Goal: Information Seeking & Learning: Check status

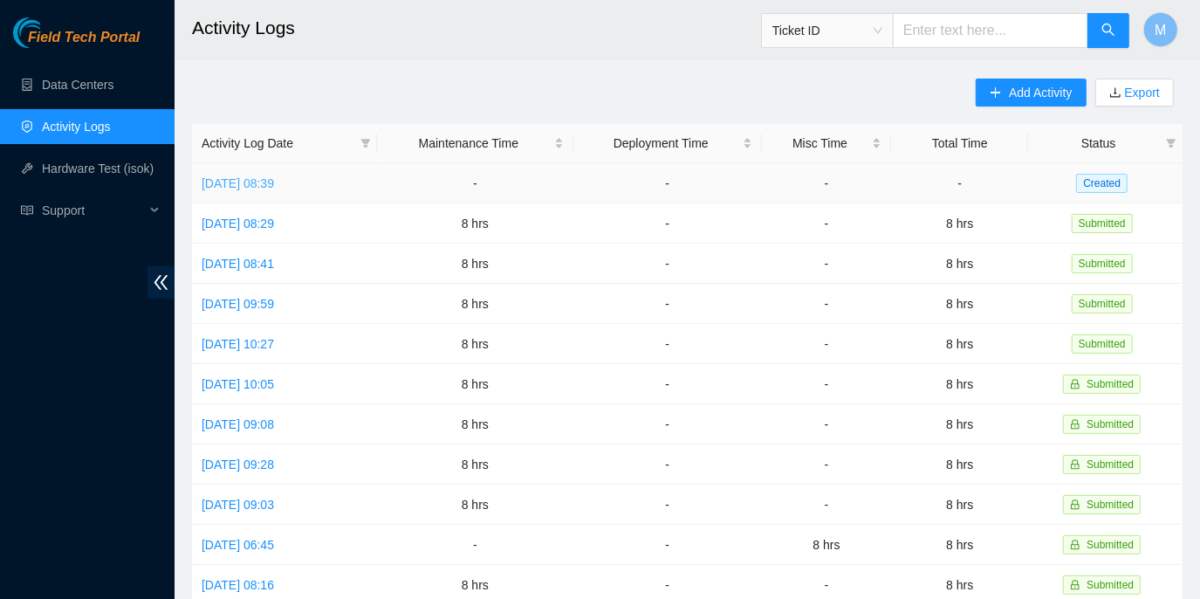
click at [274, 179] on link "[DATE] 08:39" at bounding box center [238, 183] width 72 height 14
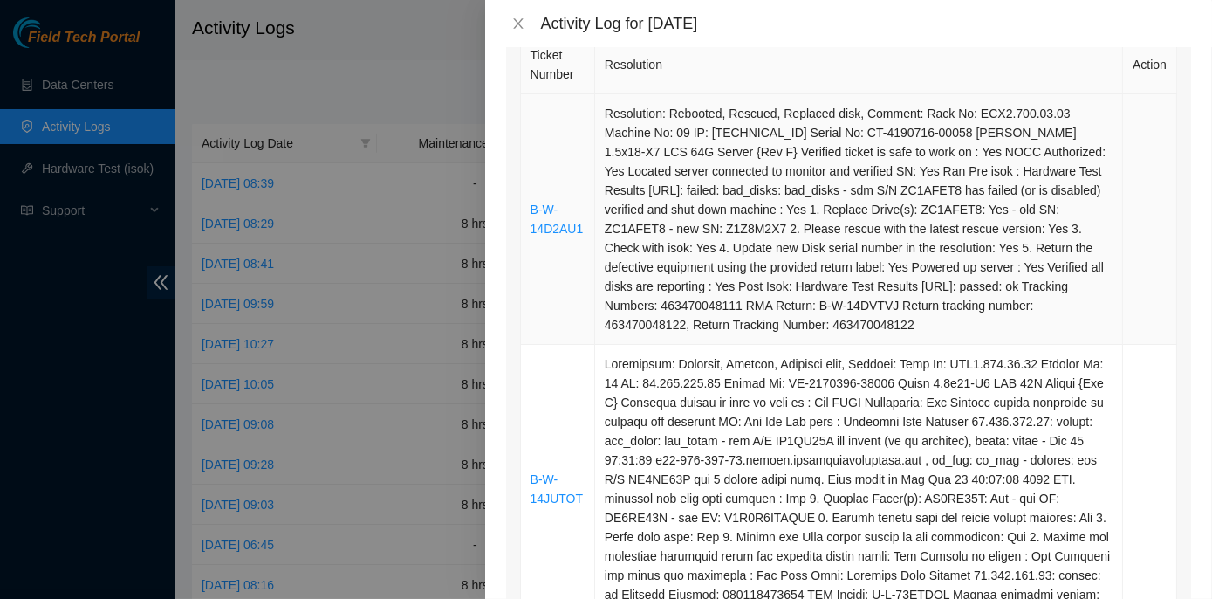
scroll to position [317, 0]
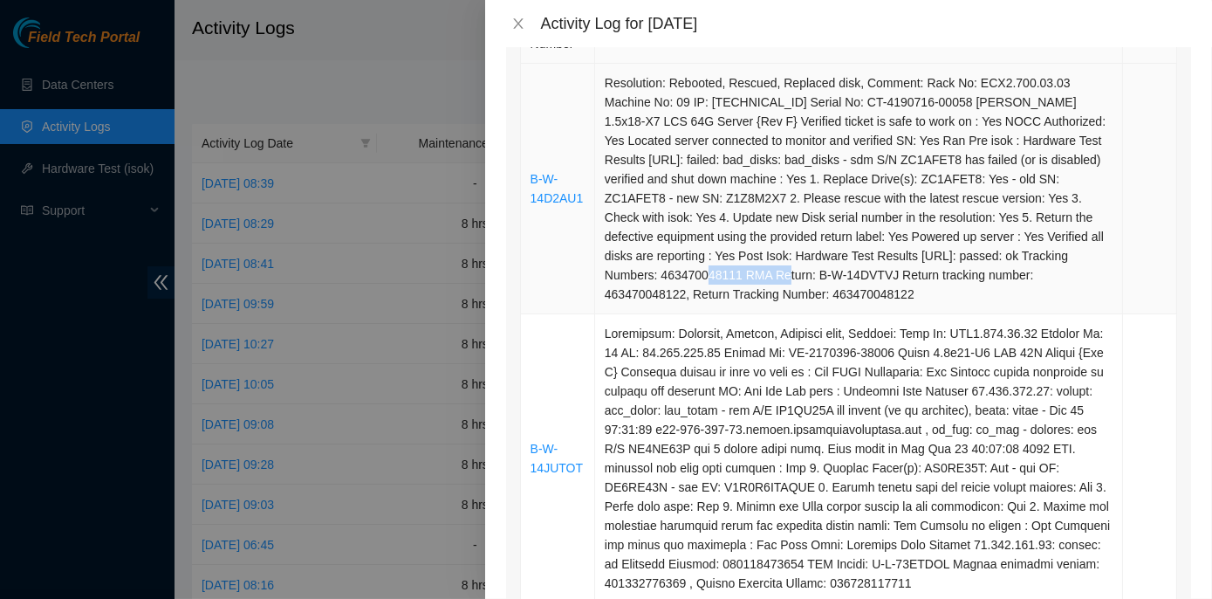
drag, startPoint x: 964, startPoint y: 256, endPoint x: 1045, endPoint y: 253, distance: 80.3
click at [1045, 253] on td "Resolution: Rebooted, Rescued, Replaced disk, Comment: Rack No: ECX2.700.03.03 …" at bounding box center [859, 189] width 528 height 250
copy td "463470048111"
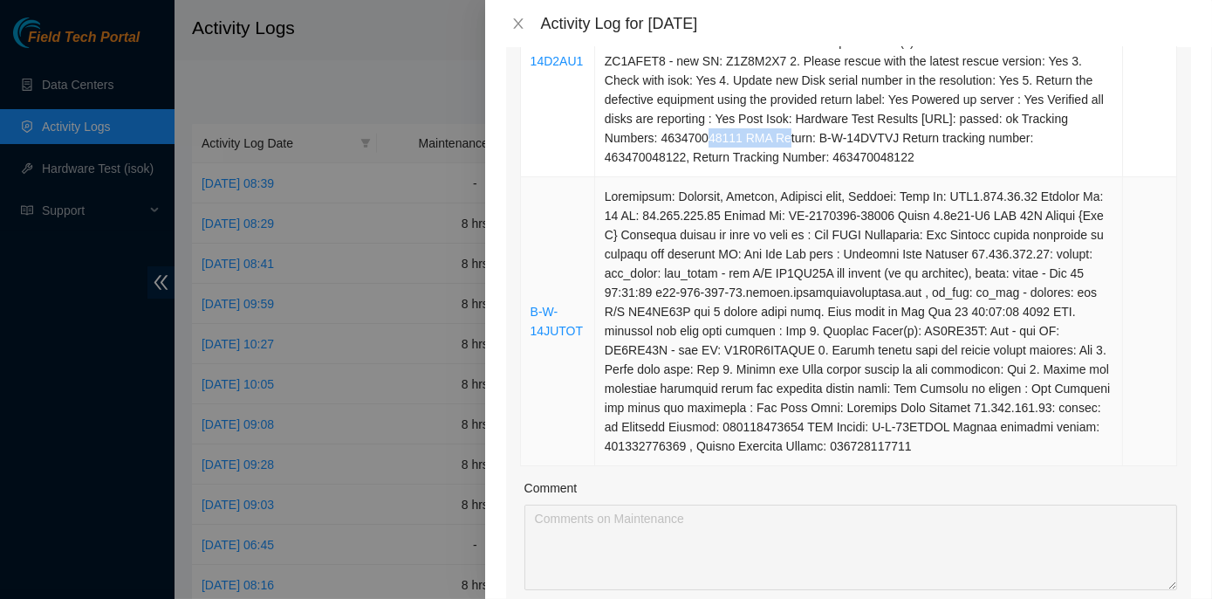
scroll to position [476, 0]
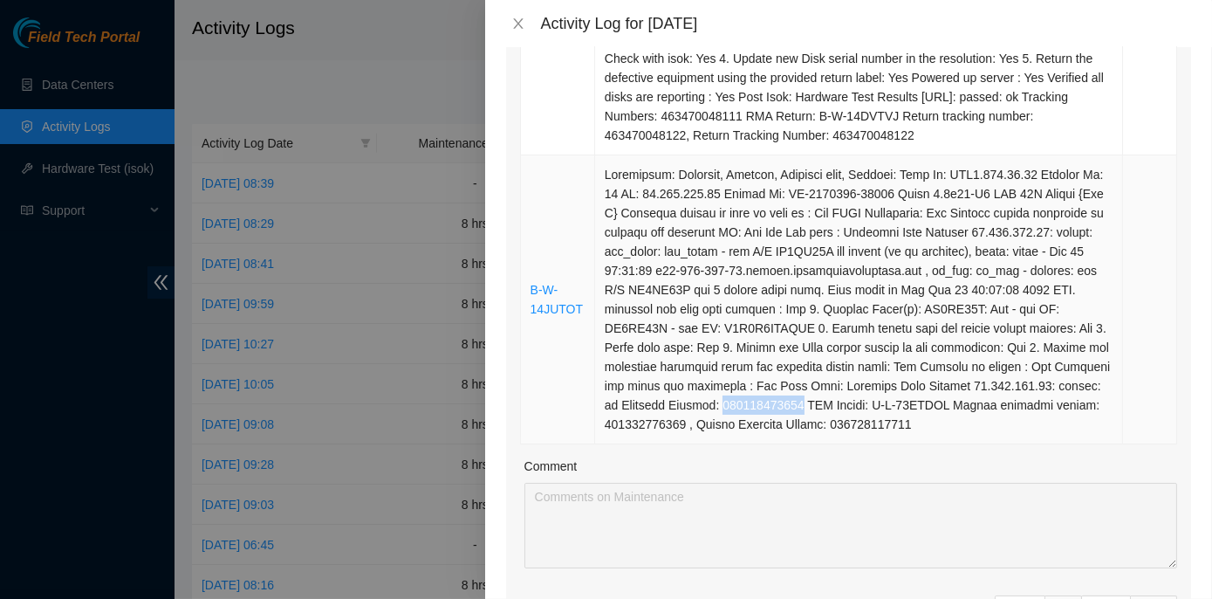
drag, startPoint x: 602, startPoint y: 404, endPoint x: 681, endPoint y: 400, distance: 78.7
click at [681, 400] on td at bounding box center [859, 299] width 528 height 289
copy td "473665212742"
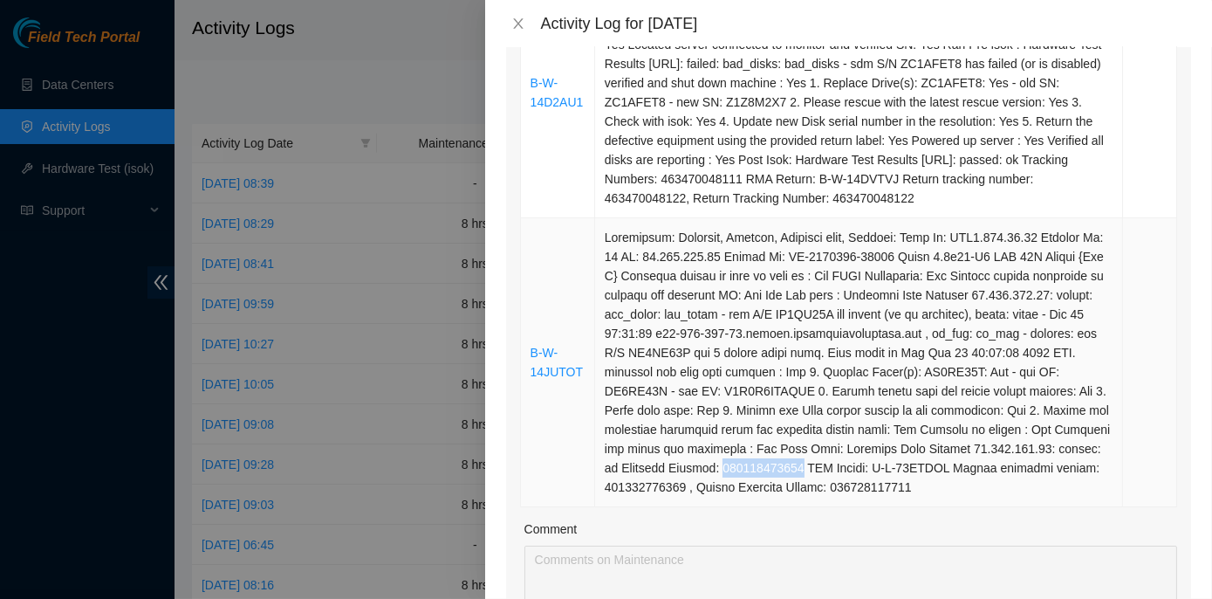
scroll to position [317, 0]
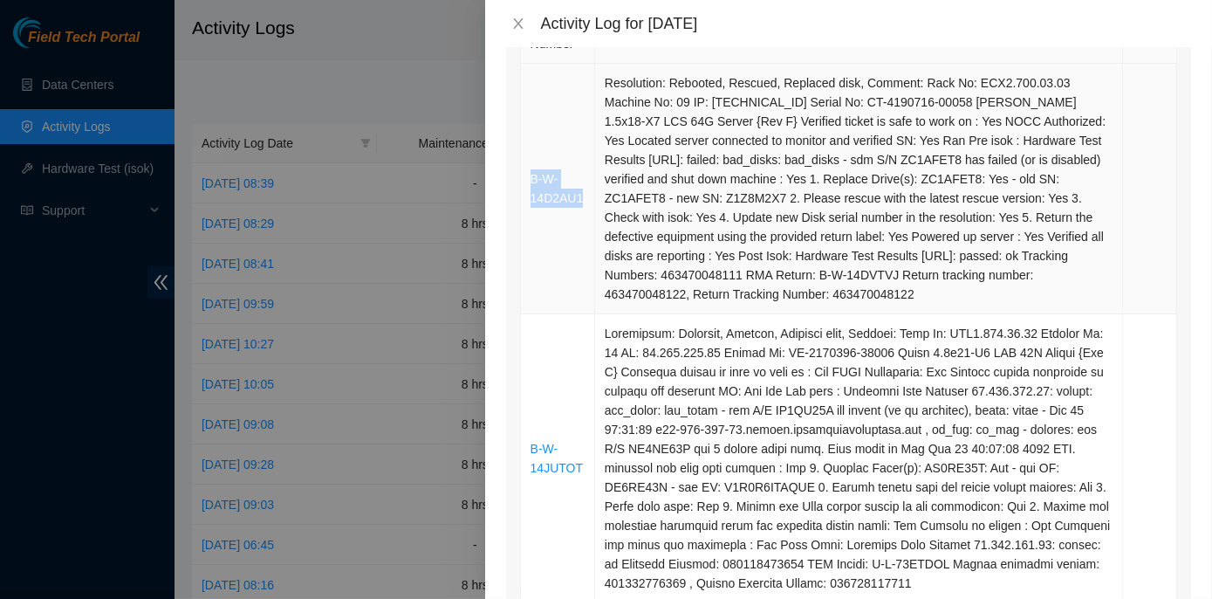
drag, startPoint x: 581, startPoint y: 196, endPoint x: 532, endPoint y: 179, distance: 52.7
click at [532, 179] on td "B-W-14D2AU1" at bounding box center [558, 189] width 74 height 250
copy link "B-W-14D2AU1"
drag, startPoint x: 579, startPoint y: 470, endPoint x: 528, endPoint y: 454, distance: 53.0
click at [528, 454] on td "B-W-14JUTOT" at bounding box center [558, 458] width 74 height 289
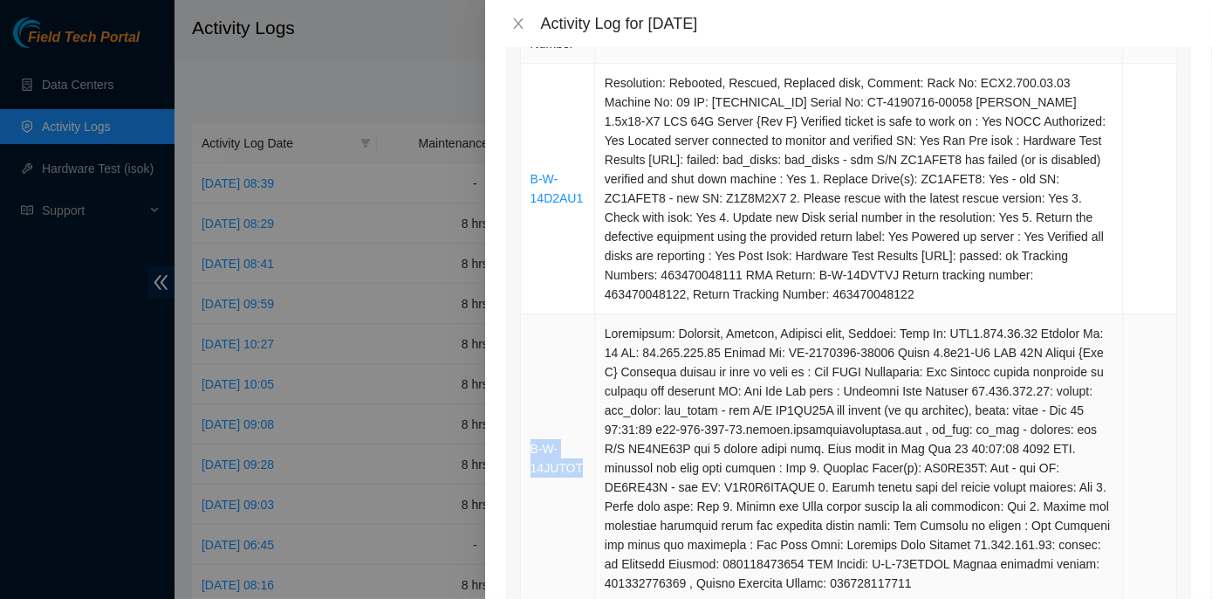
copy link "B-W-14JUTOT"
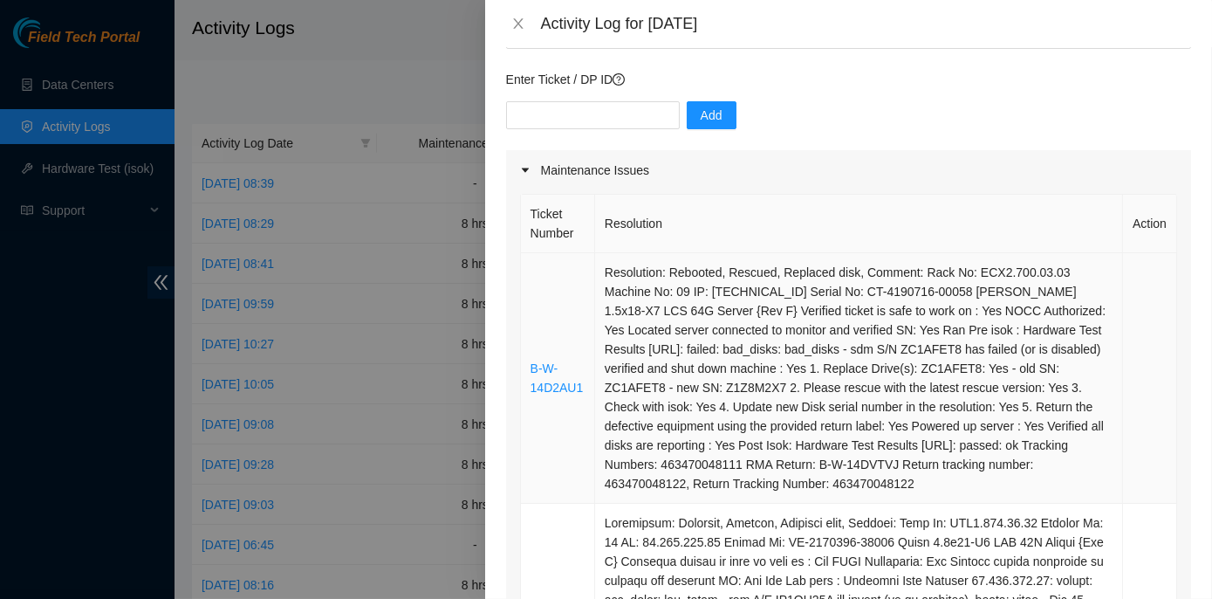
scroll to position [0, 0]
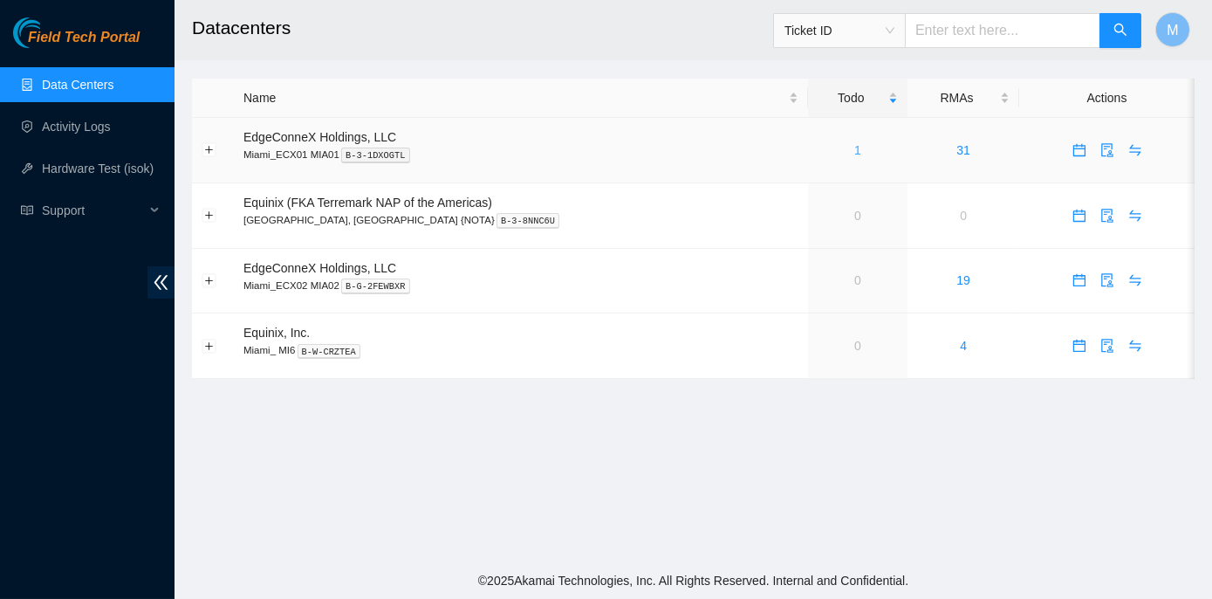
click at [854, 147] on link "1" at bounding box center [857, 150] width 7 height 14
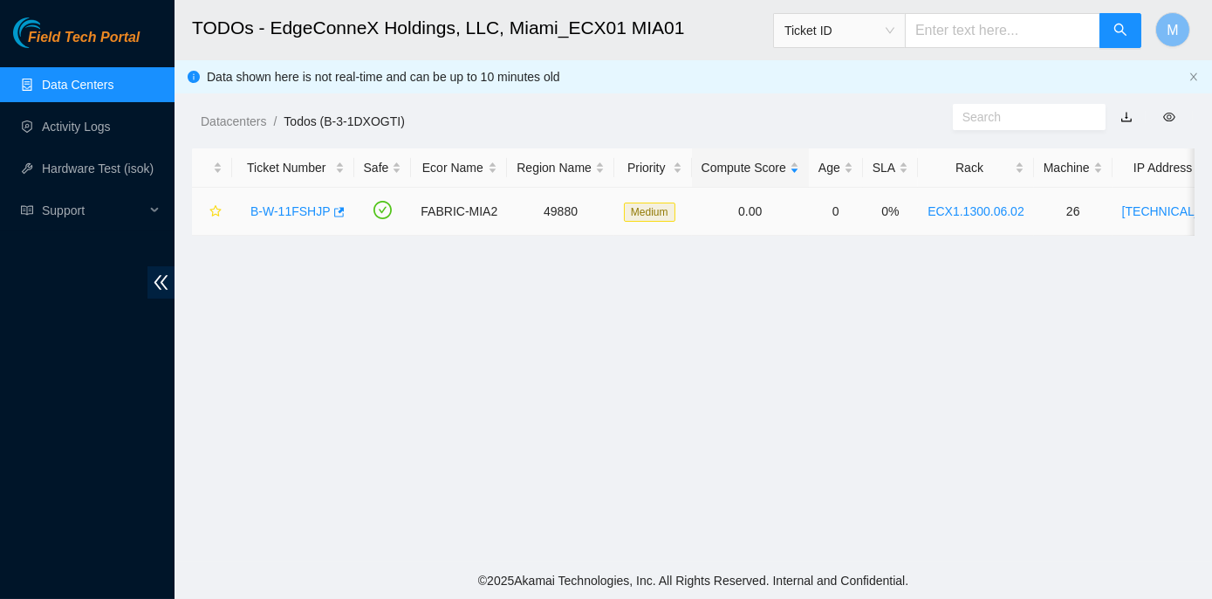
click at [282, 209] on link "B-W-11FSHJP" at bounding box center [290, 211] width 80 height 14
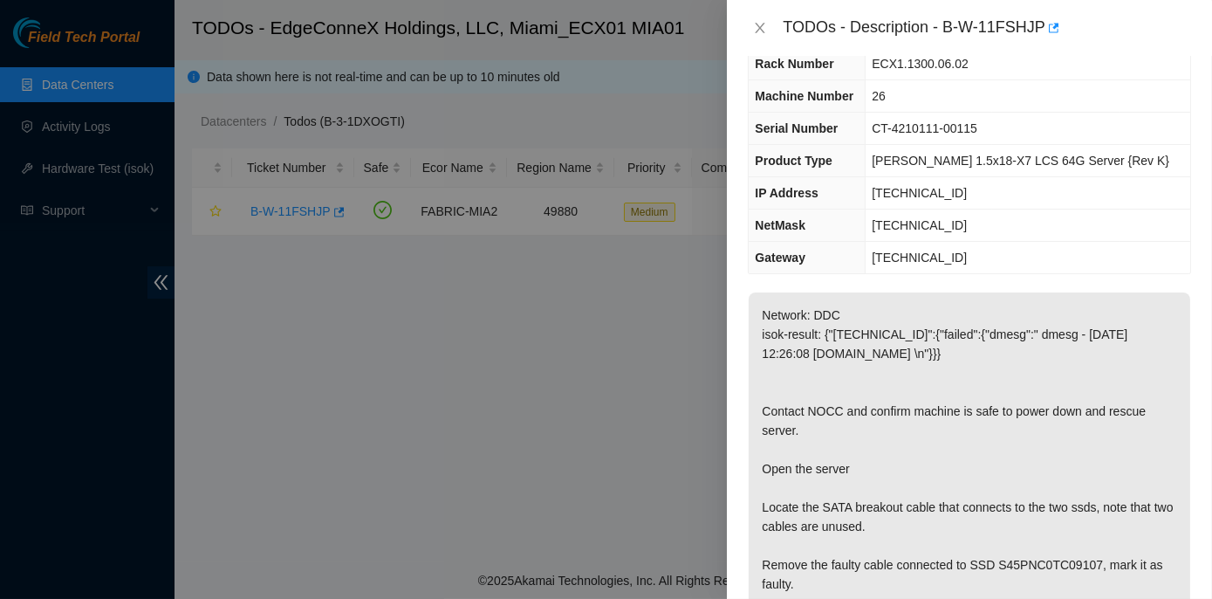
scroll to position [237, 0]
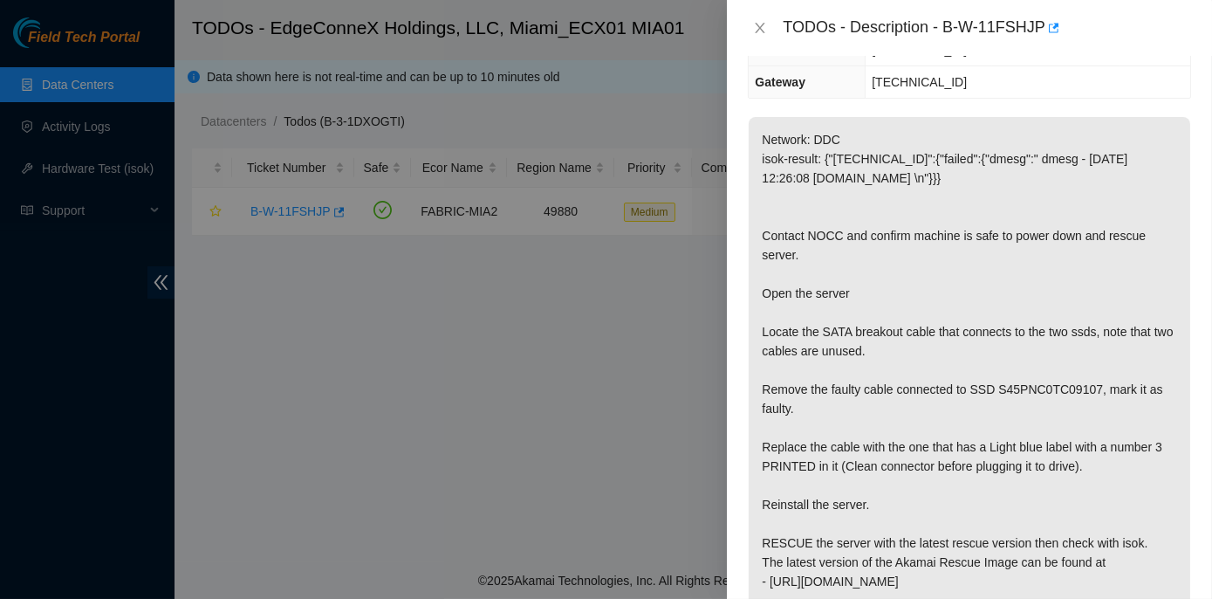
click at [402, 399] on div at bounding box center [606, 299] width 1212 height 599
click at [758, 25] on icon "close" at bounding box center [761, 28] width 10 height 10
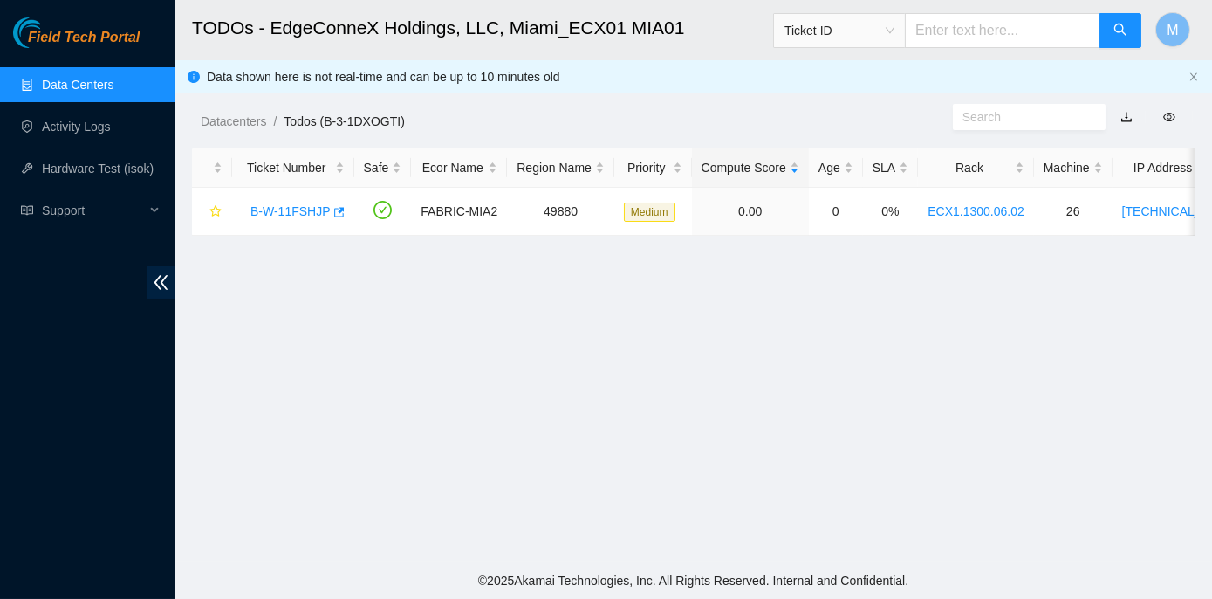
scroll to position [295, 0]
click at [60, 83] on link "Data Centers" at bounding box center [78, 85] width 72 height 14
